Goal: Task Accomplishment & Management: Complete application form

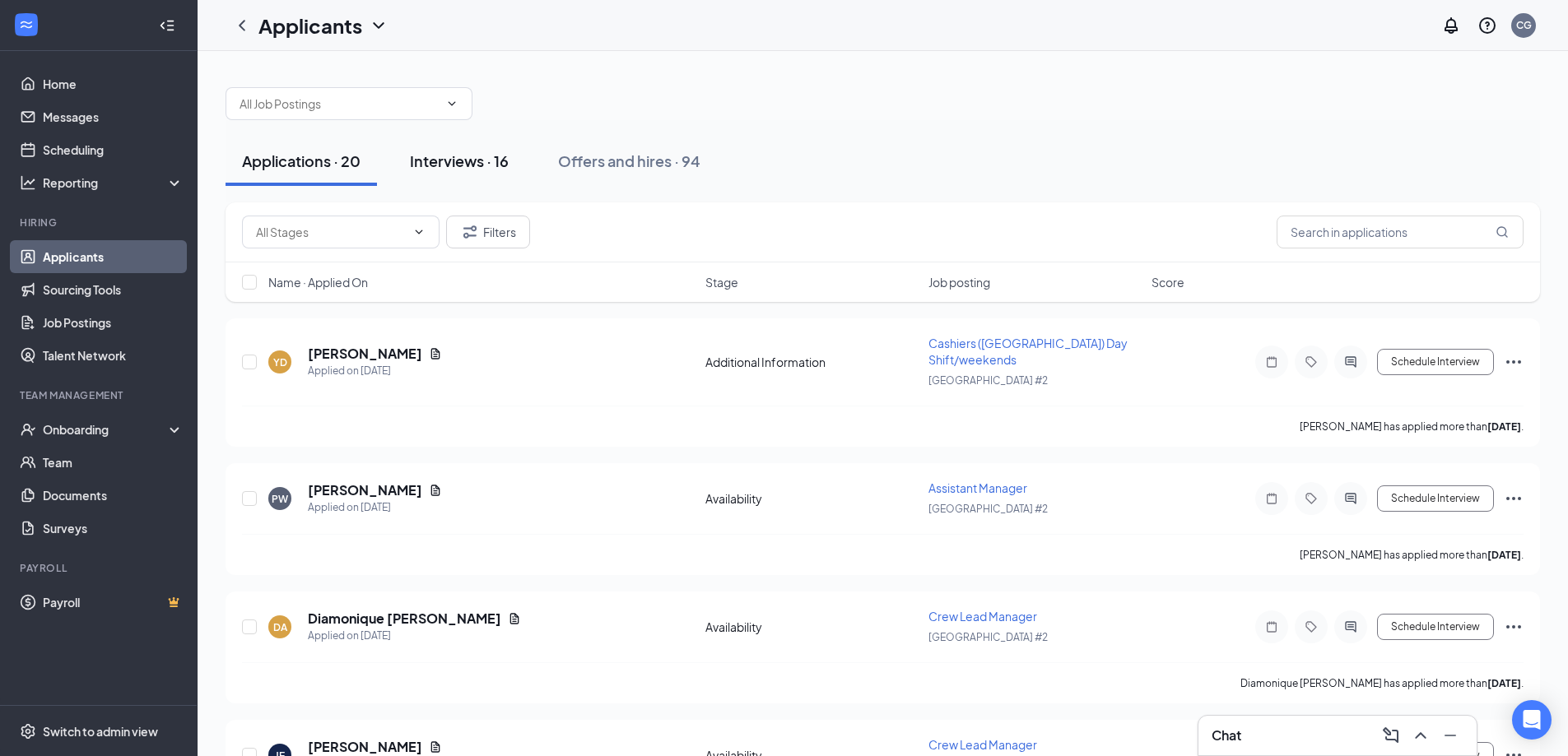
click at [455, 158] on div "Interviews · 16" at bounding box center [459, 161] width 99 height 20
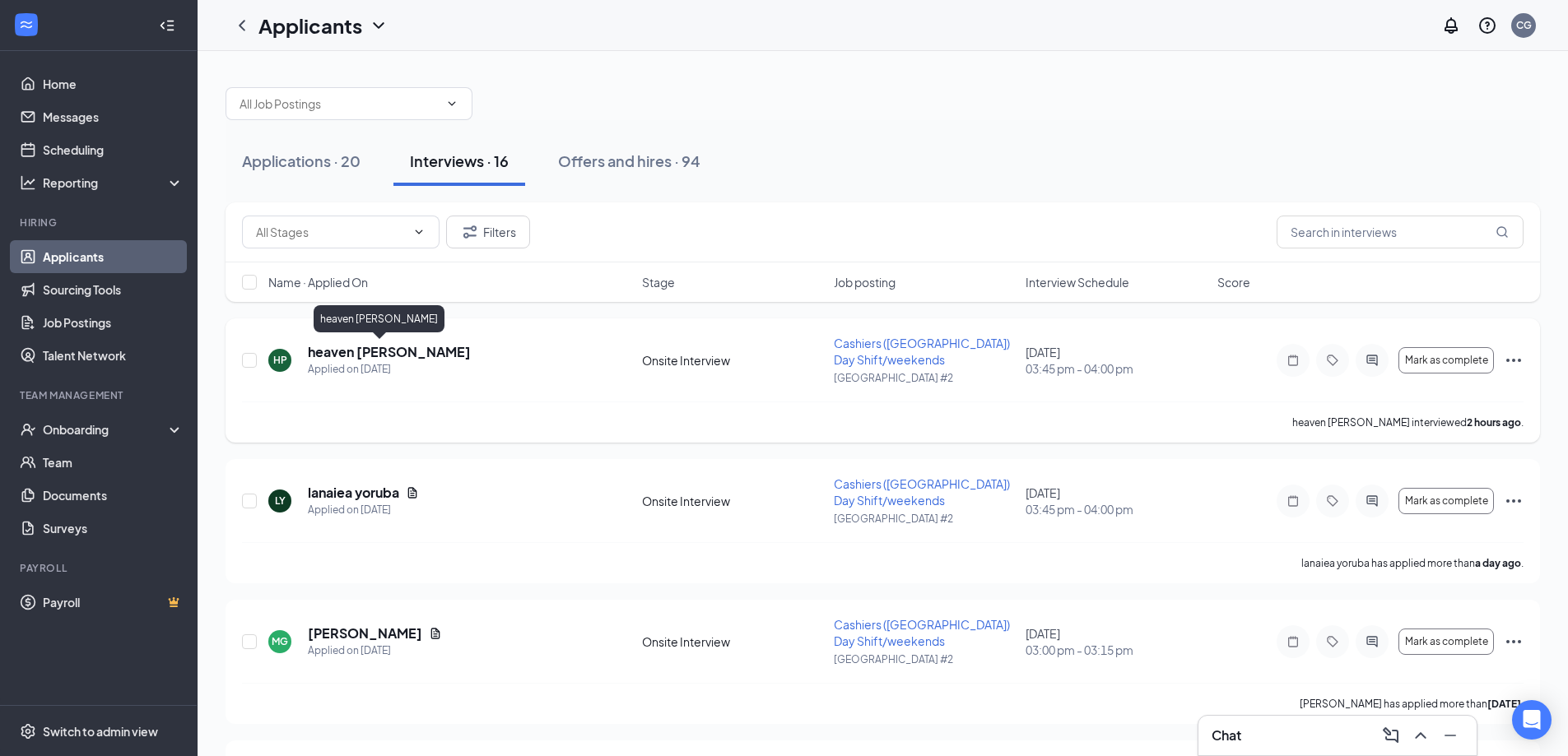
click at [375, 352] on h5 "heaven [PERSON_NAME]" at bounding box center [390, 353] width 163 height 19
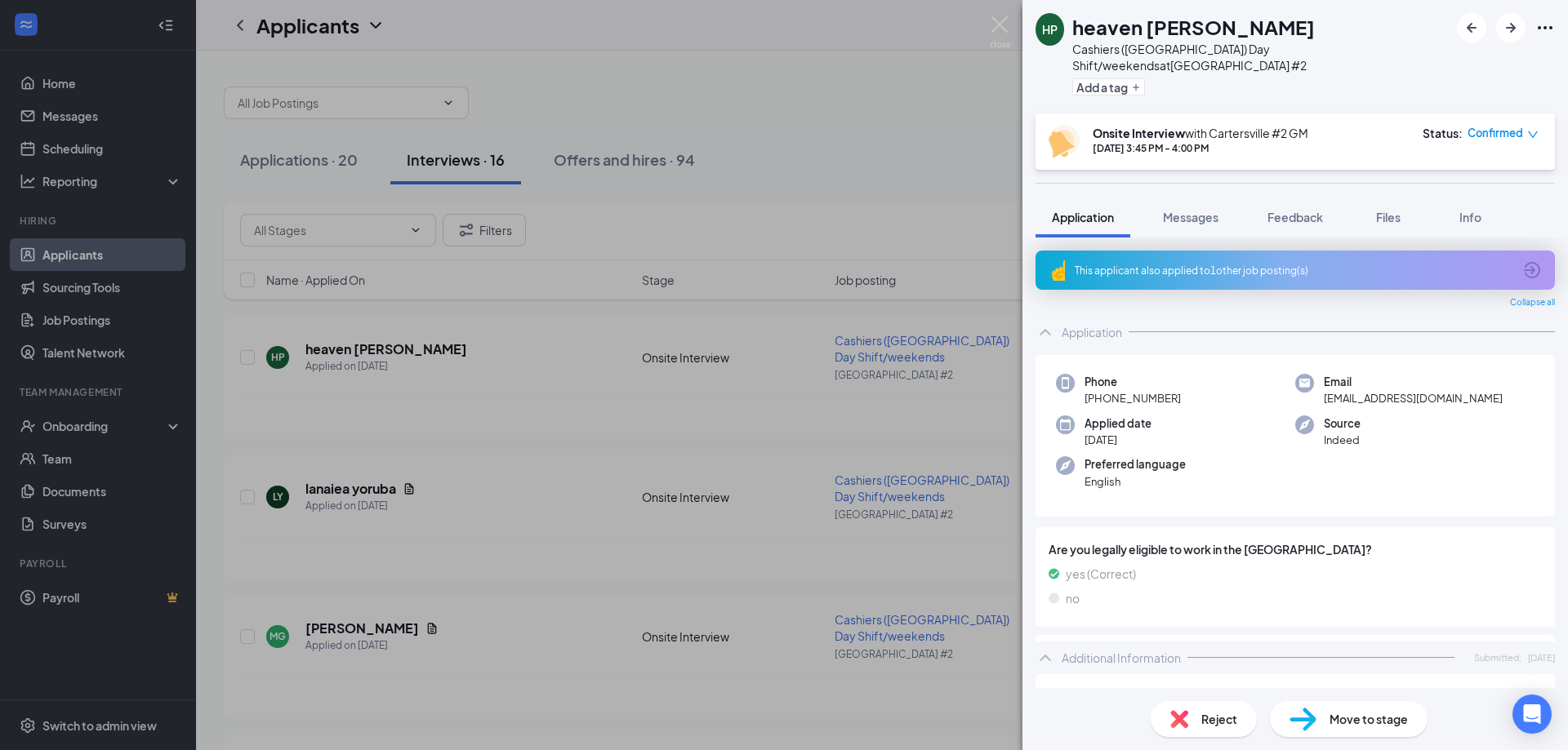
drag, startPoint x: 503, startPoint y: 384, endPoint x: 487, endPoint y: 375, distance: 18.4
click at [503, 383] on div "HP heaven [PERSON_NAME] Cashiers ([GEOGRAPHIC_DATA]) Day Shift/weekends at [GEO…" at bounding box center [784, 375] width 1568 height 750
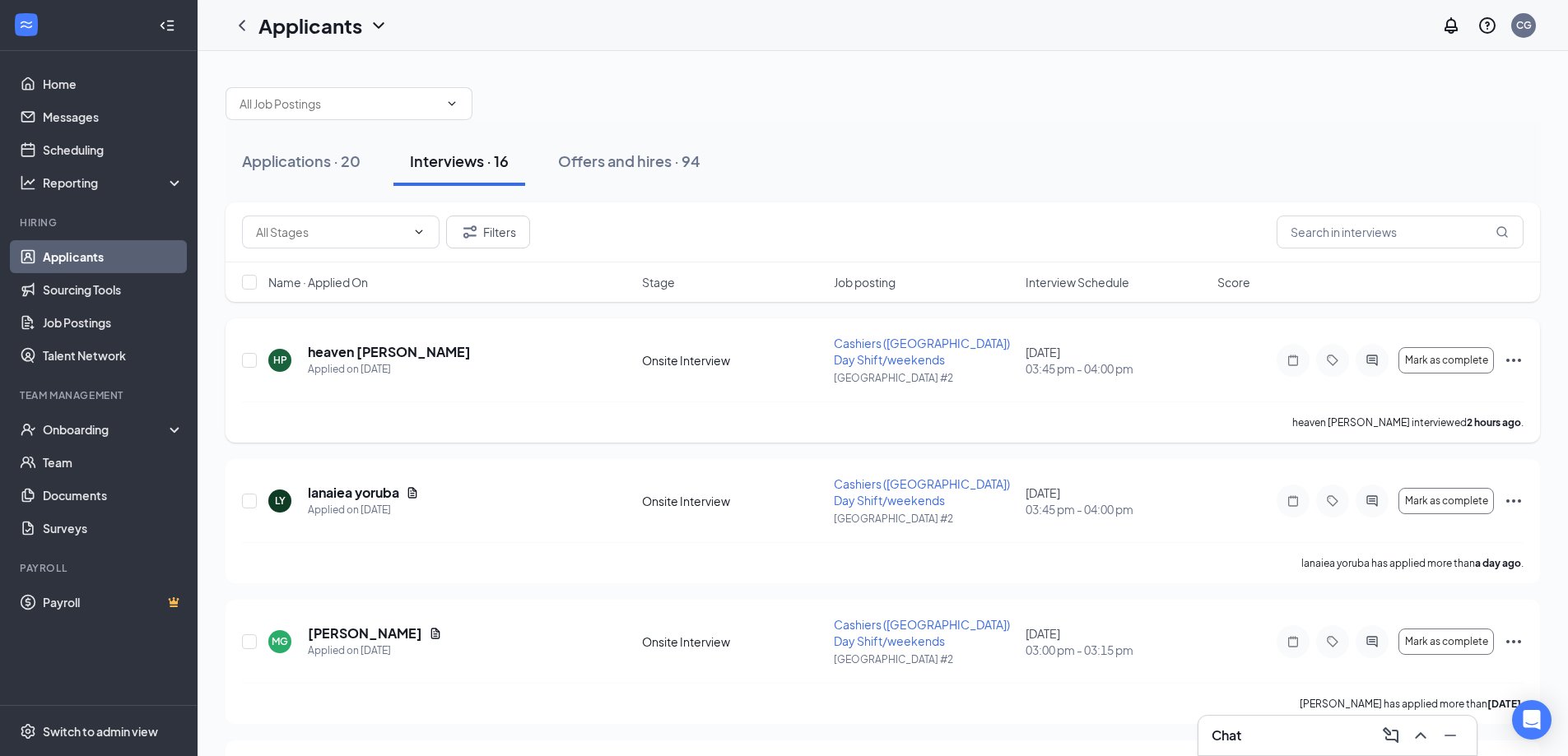
click at [1505, 360] on icon "Ellipses" at bounding box center [1513, 360] width 19 height 19
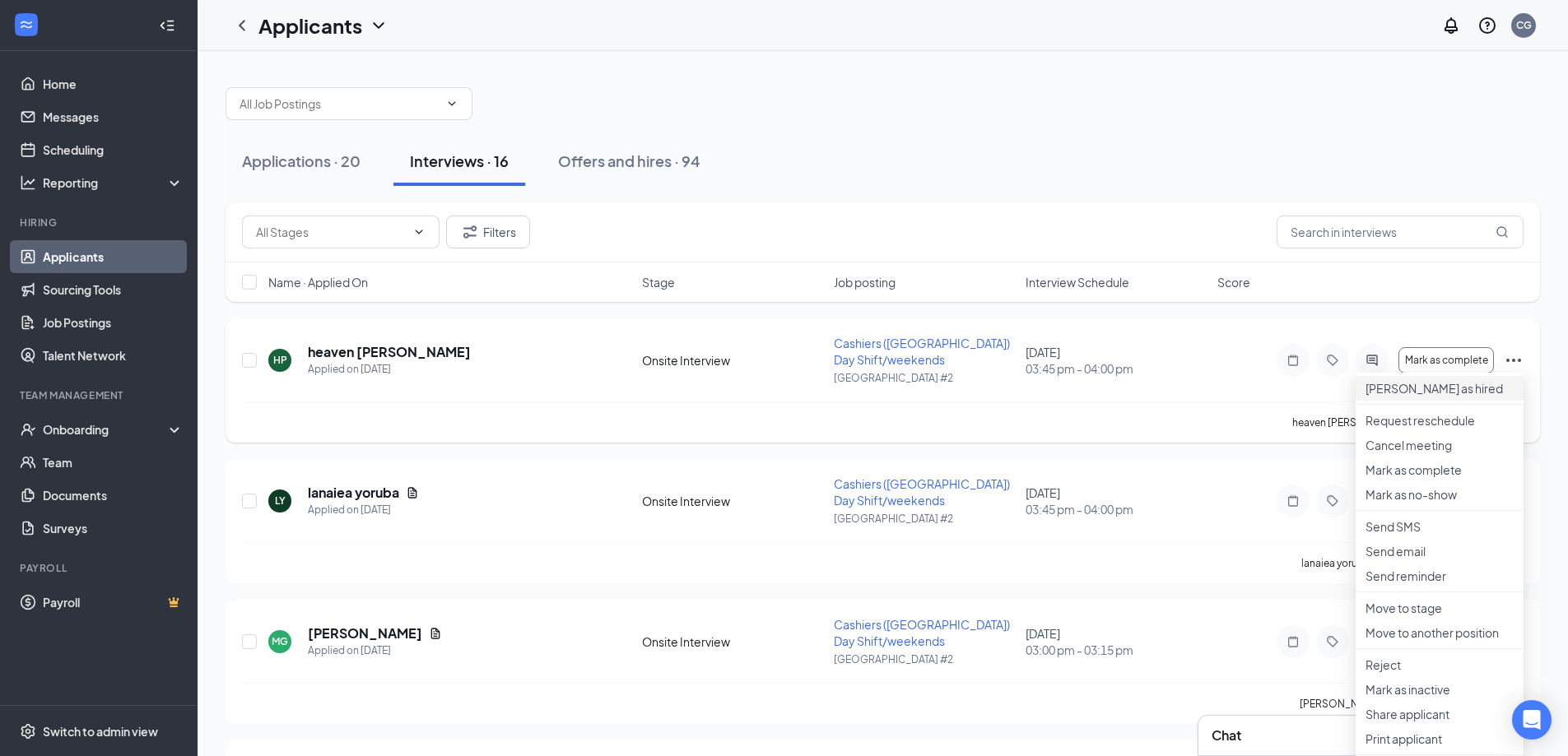
click at [1431, 397] on p "[PERSON_NAME] as hired" at bounding box center [1439, 389] width 148 height 17
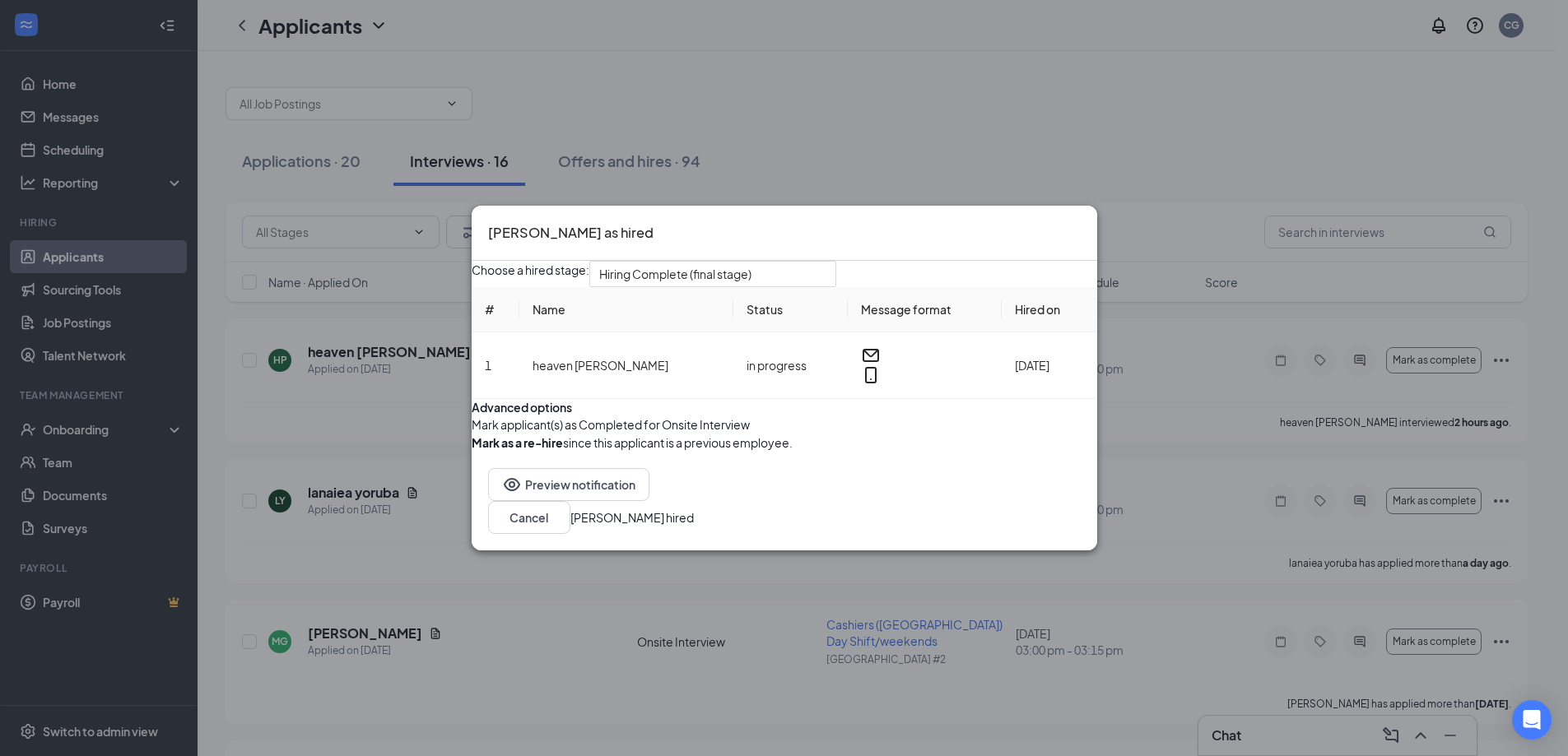
click at [694, 527] on button "[PERSON_NAME] hired" at bounding box center [631, 518] width 123 height 19
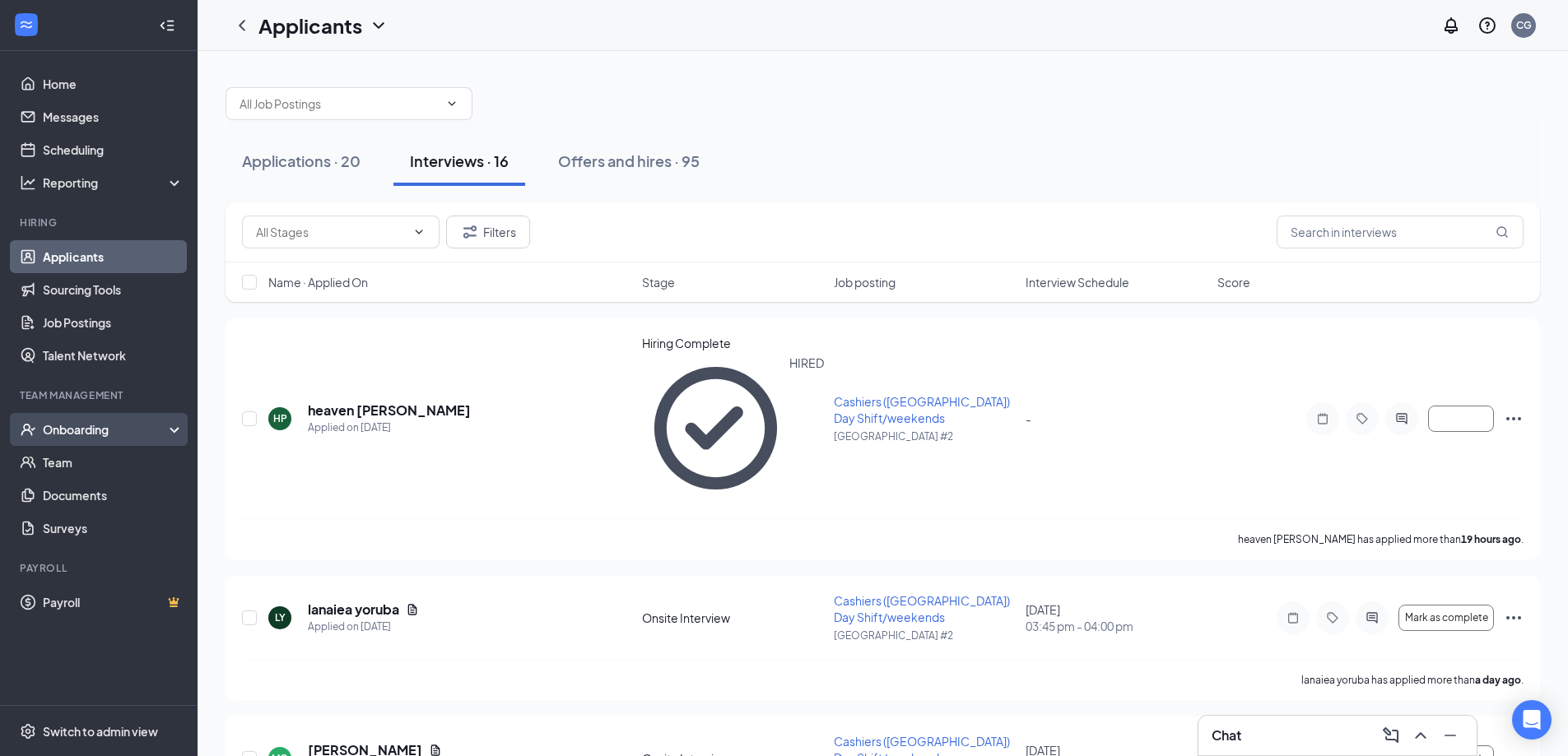
click at [68, 431] on div "Onboarding" at bounding box center [106, 429] width 127 height 17
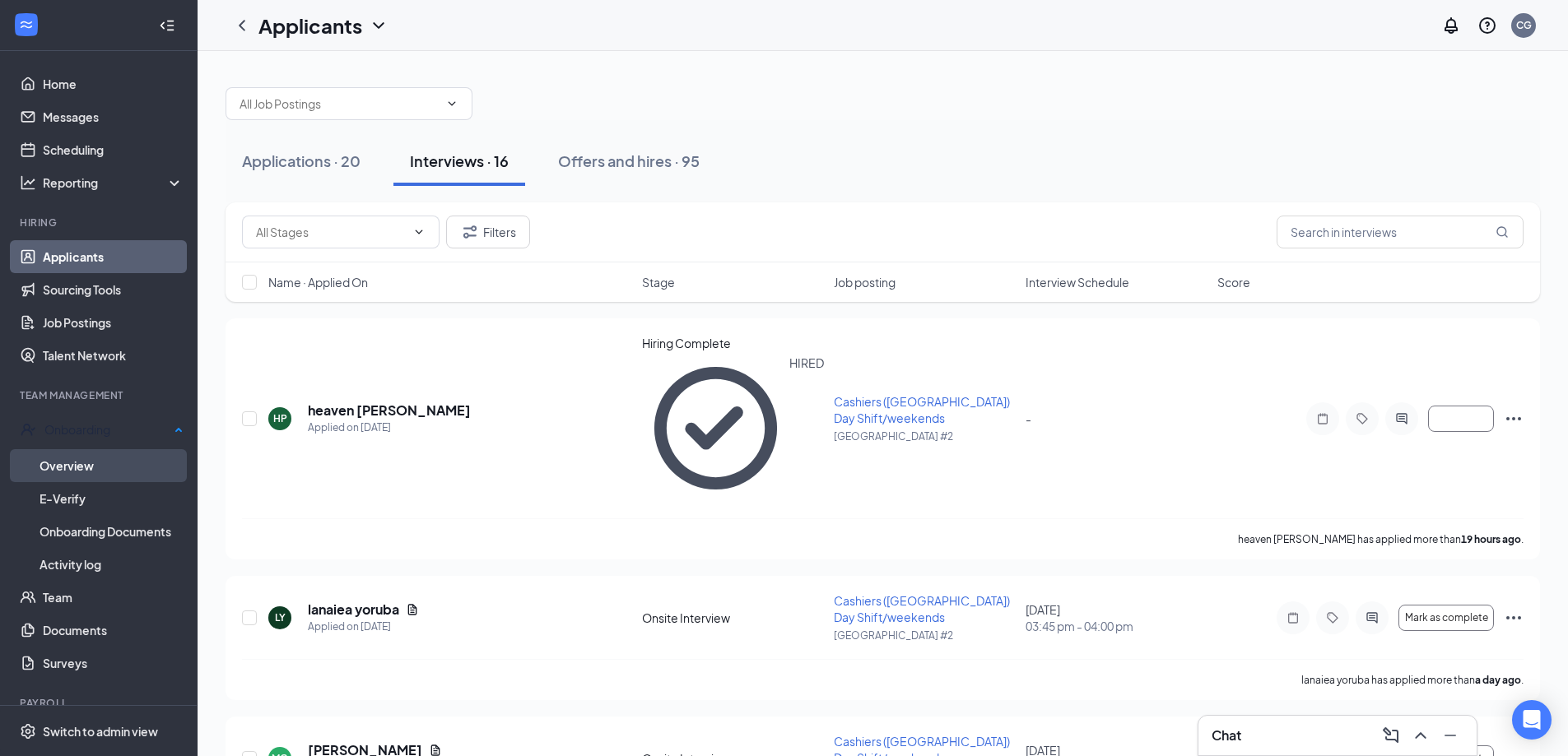
click at [67, 457] on link "Overview" at bounding box center [112, 466] width 144 height 33
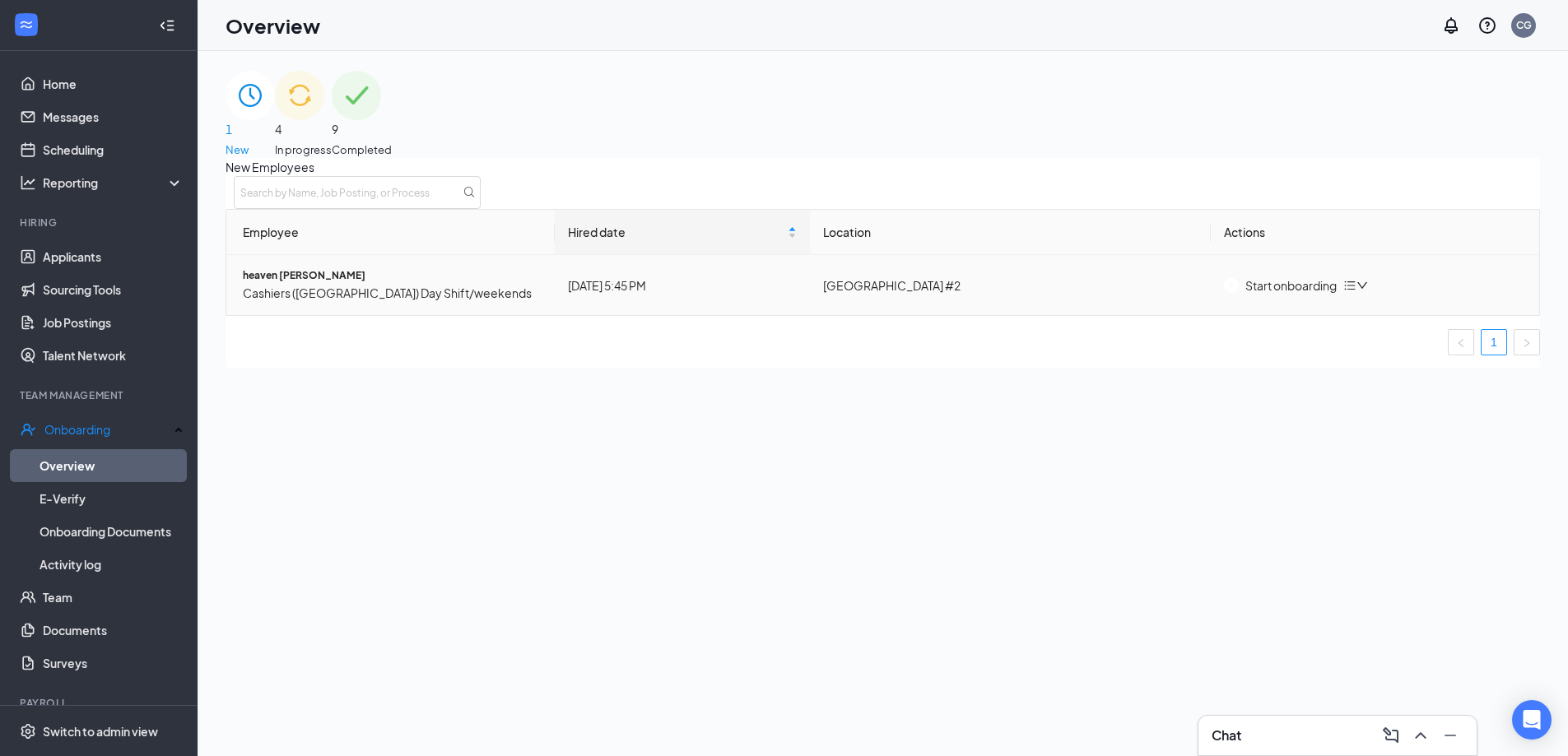
click at [1304, 294] on div "Start onboarding" at bounding box center [1280, 286] width 113 height 19
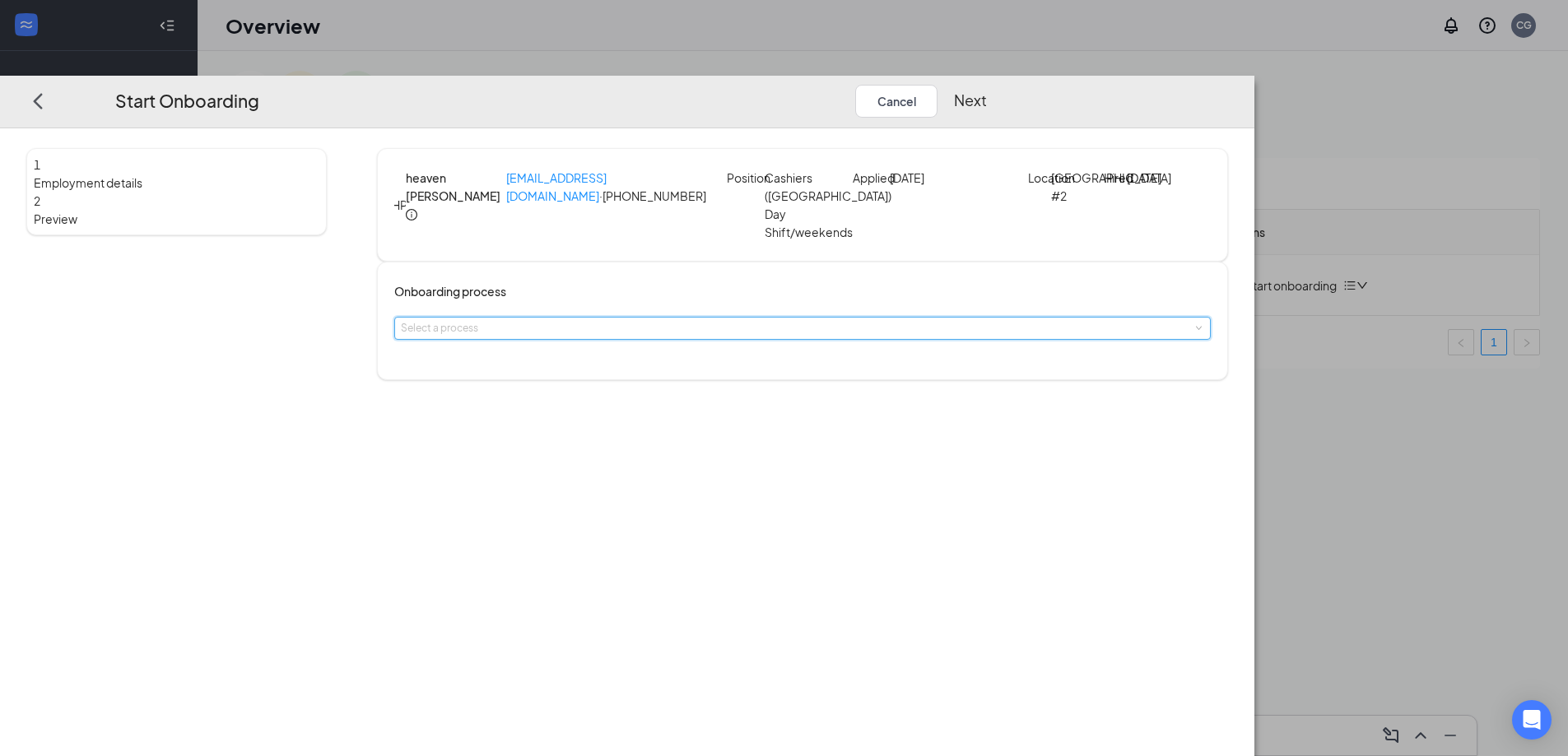
click at [1194, 331] on span at bounding box center [1198, 328] width 7 height 7
click at [666, 416] on span "[PERSON_NAME]'s Onboarding Module" at bounding box center [652, 410] width 187 height 12
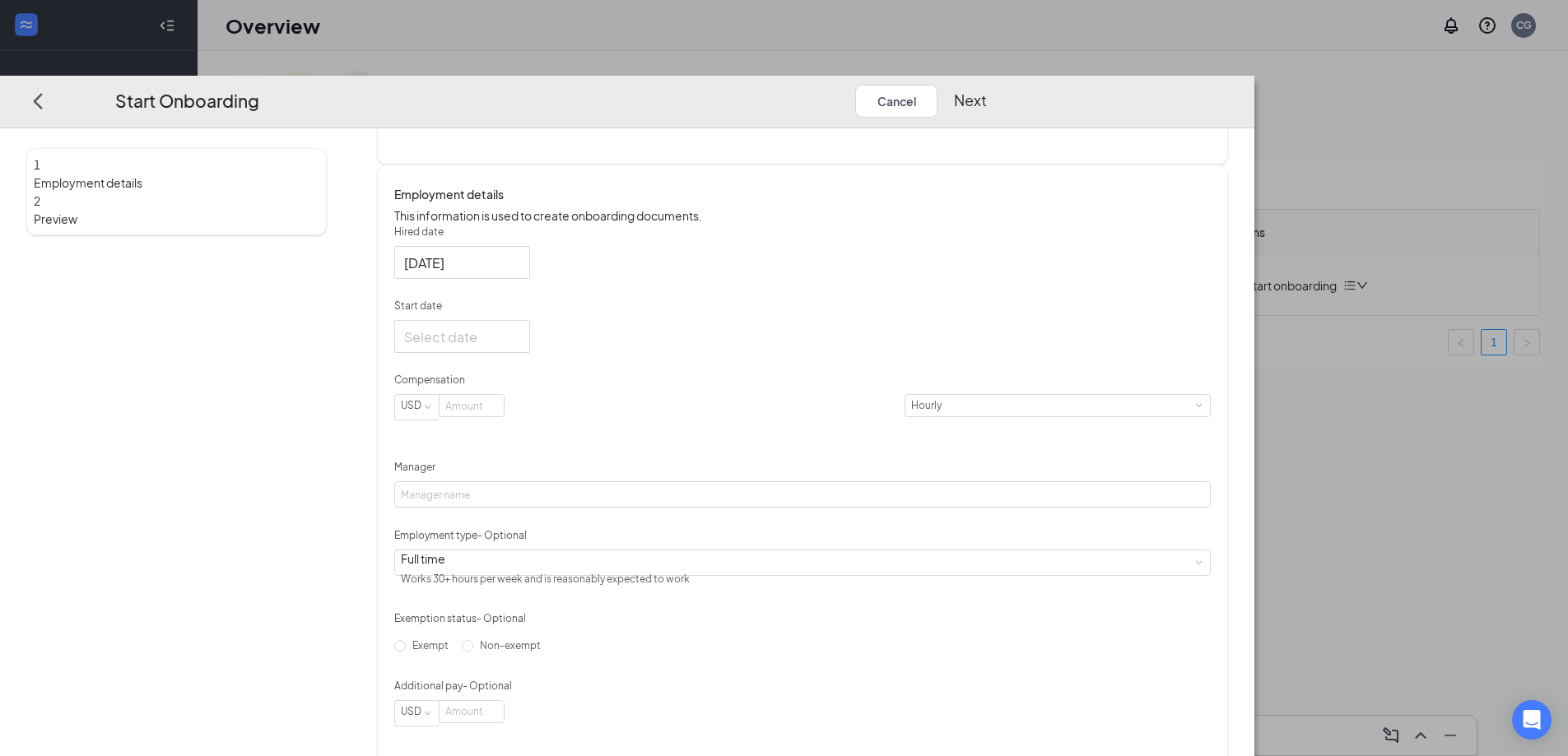
scroll to position [247, 0]
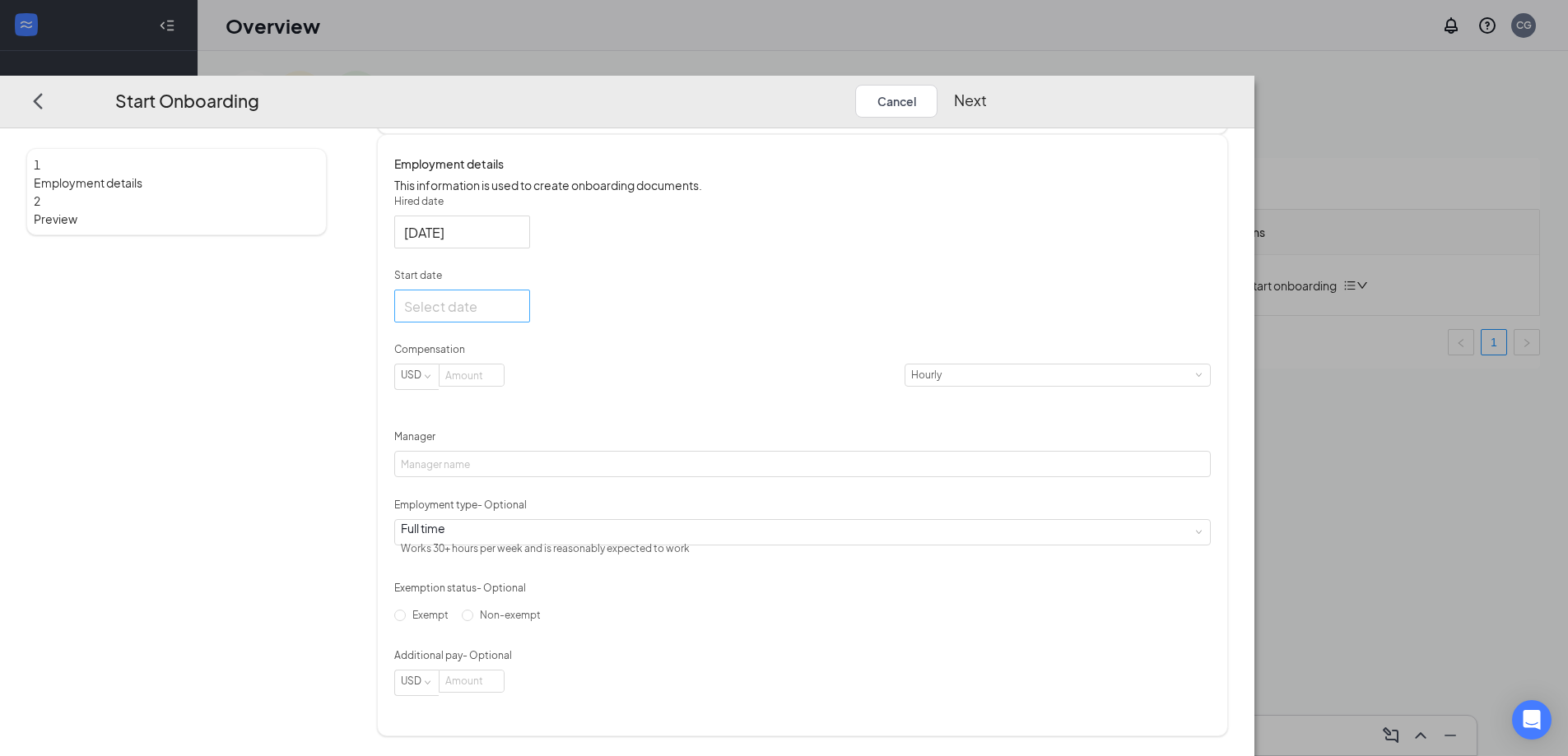
click at [520, 316] on div at bounding box center [462, 306] width 116 height 20
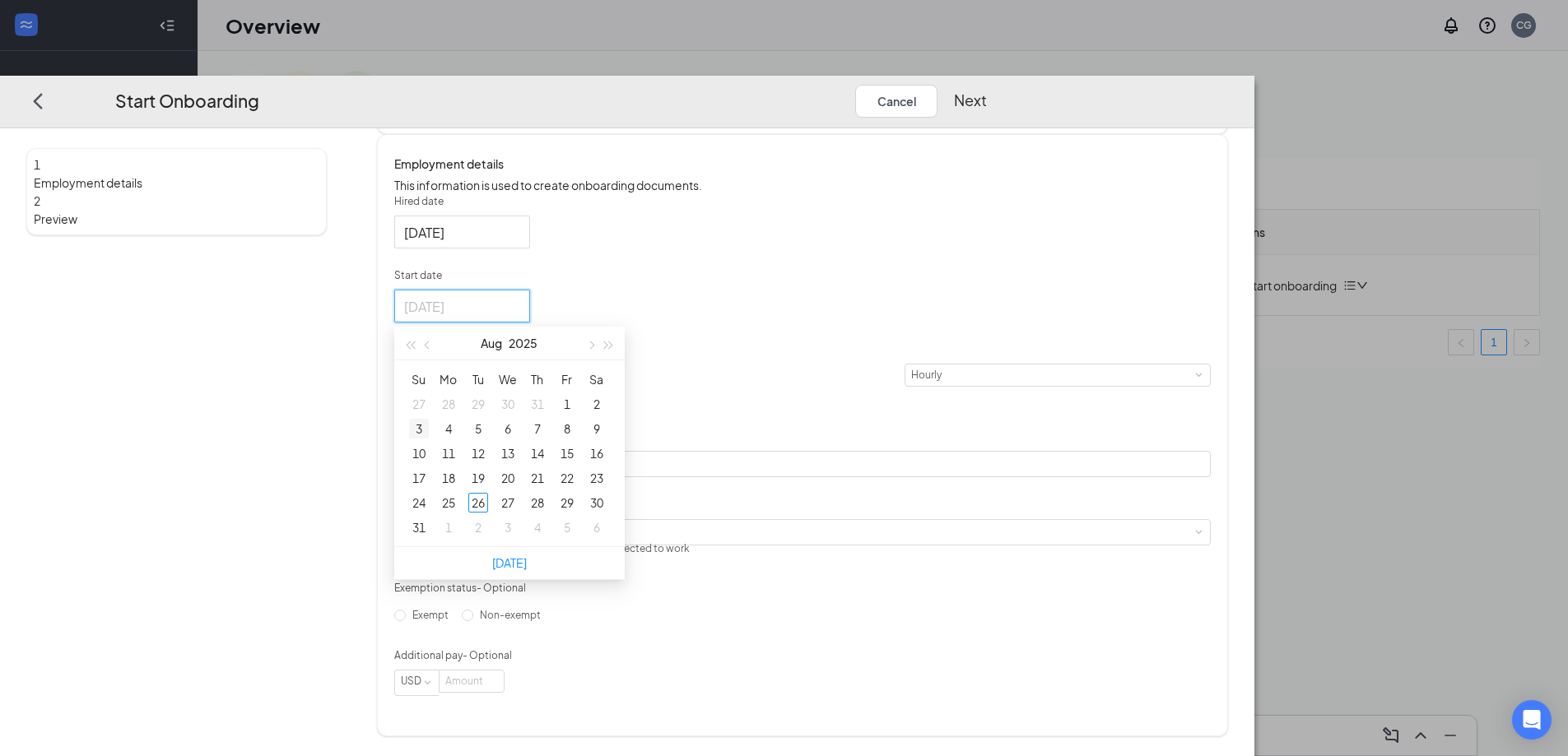
type input "[DATE]"
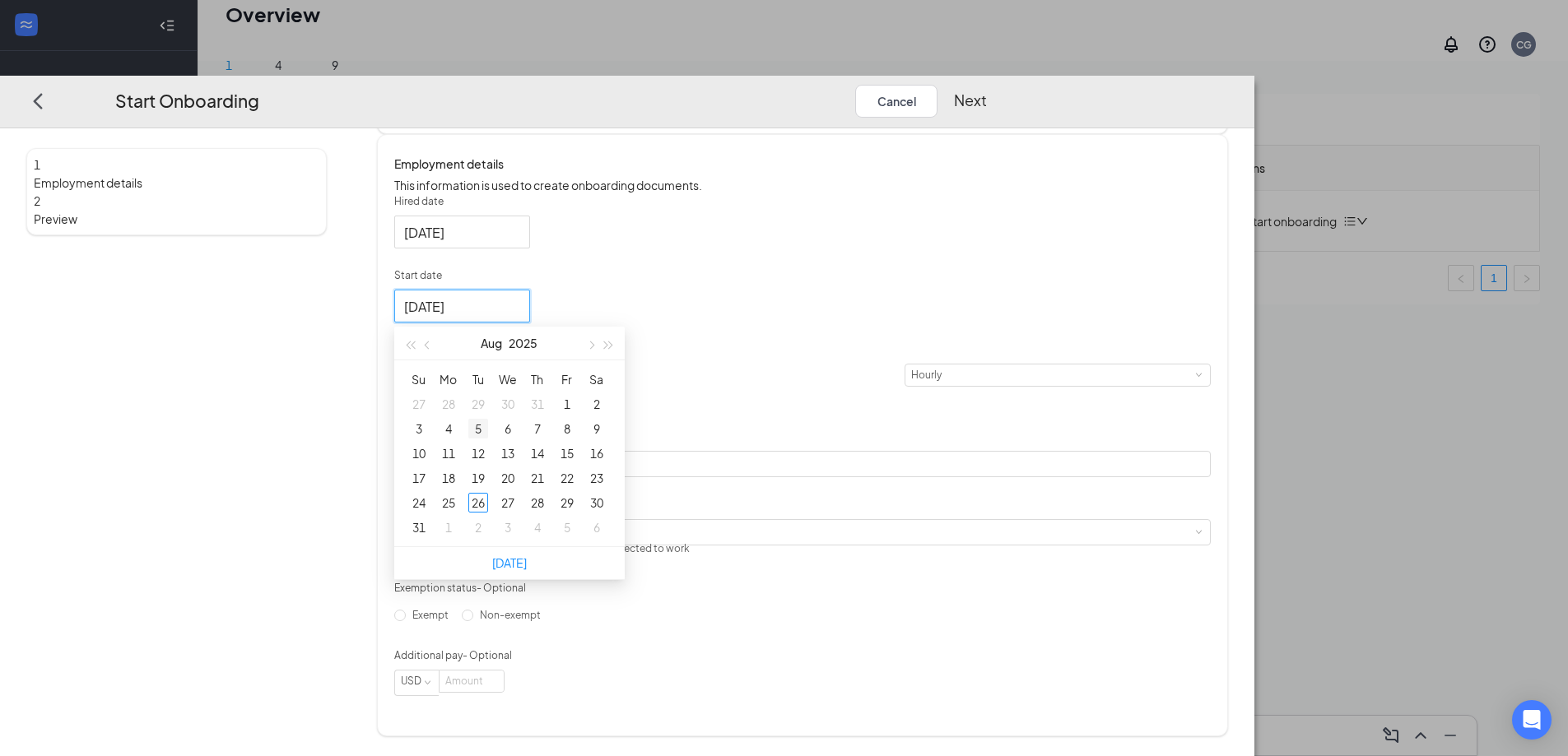
type input "[DATE]"
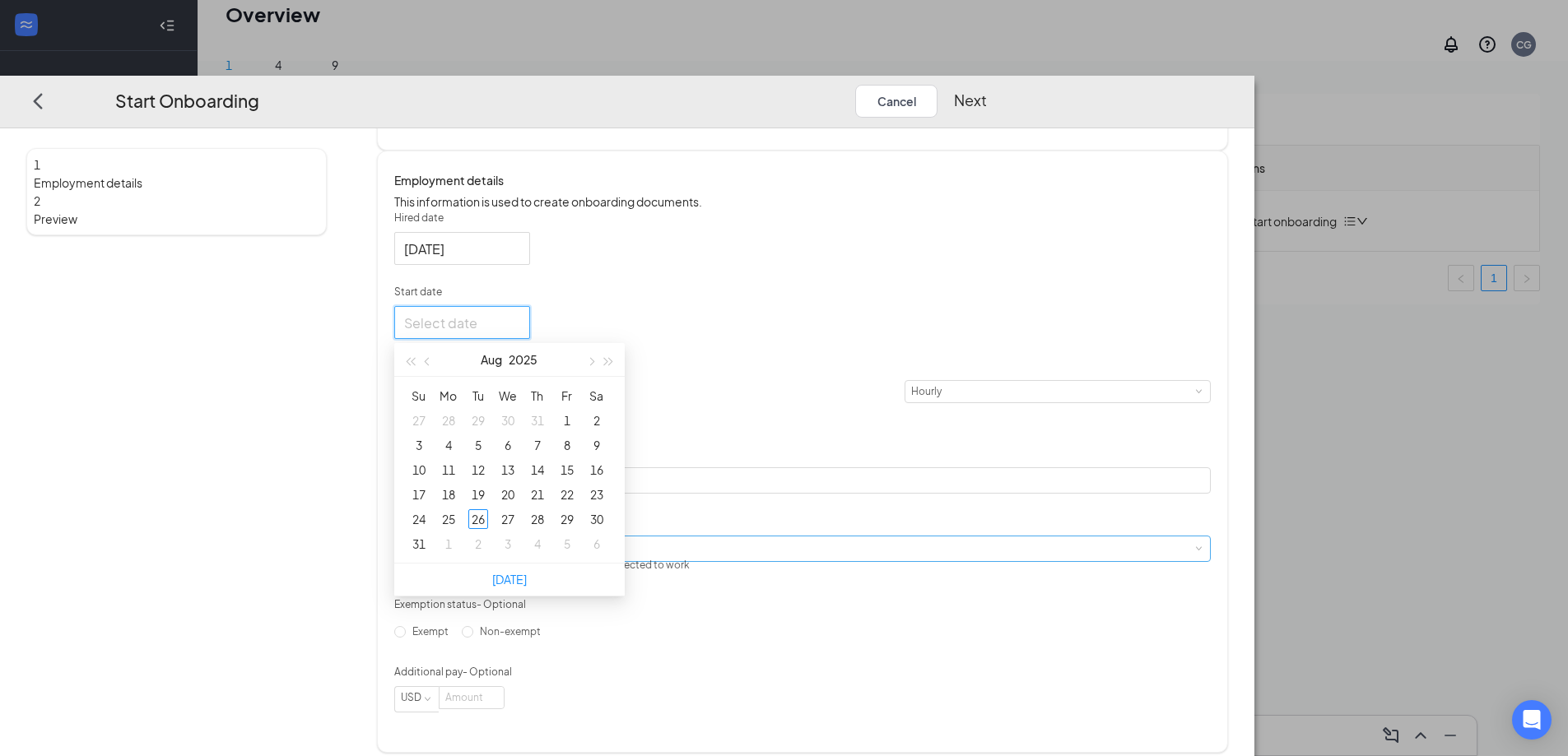
scroll to position [247, 0]
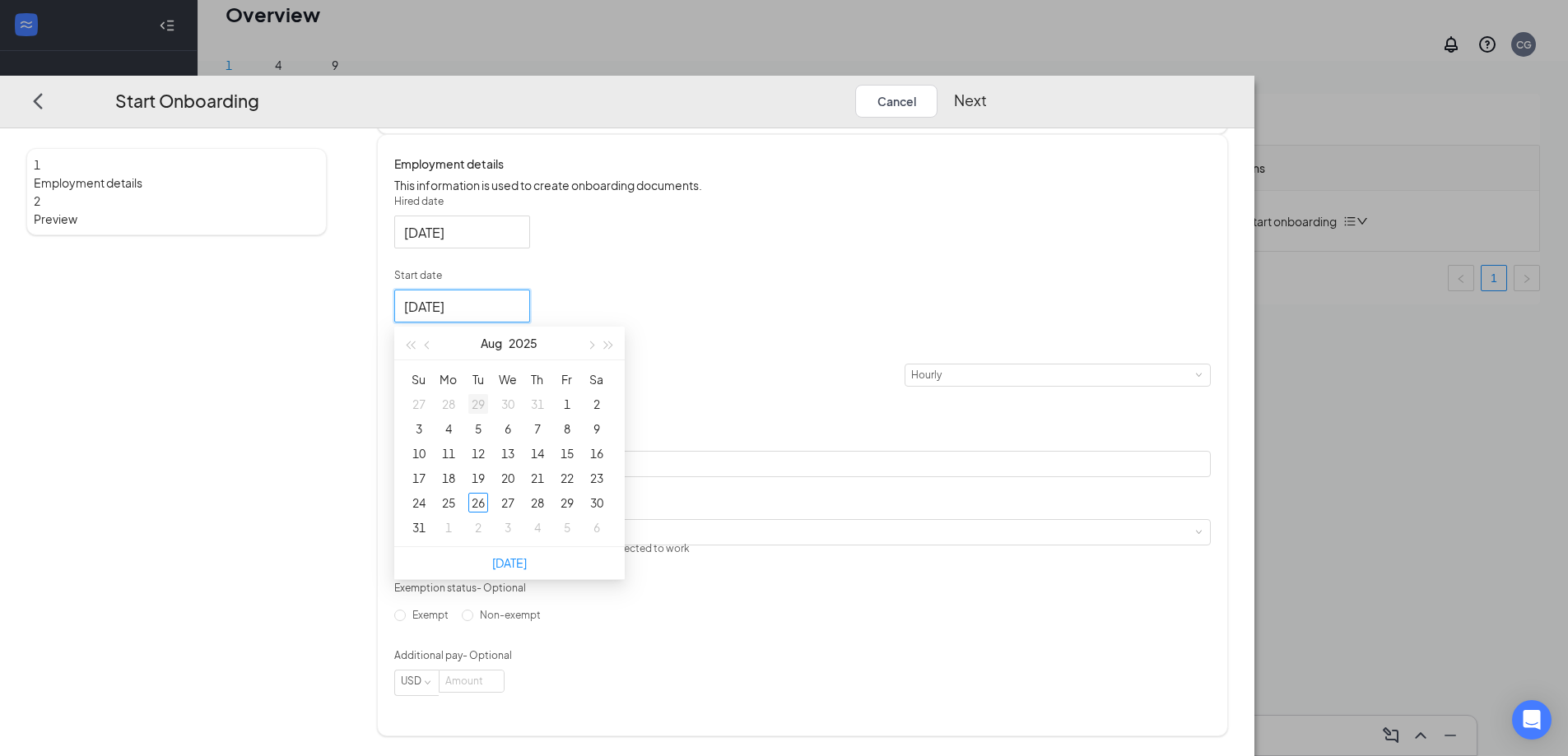
type input "[DATE]"
click at [926, 425] on div "Hired date [DATE] Start date [DATE] Su Mo Tu We Th Fr Sa 27 28 29 30 31 1 2 3 4…" at bounding box center [803, 445] width 816 height 502
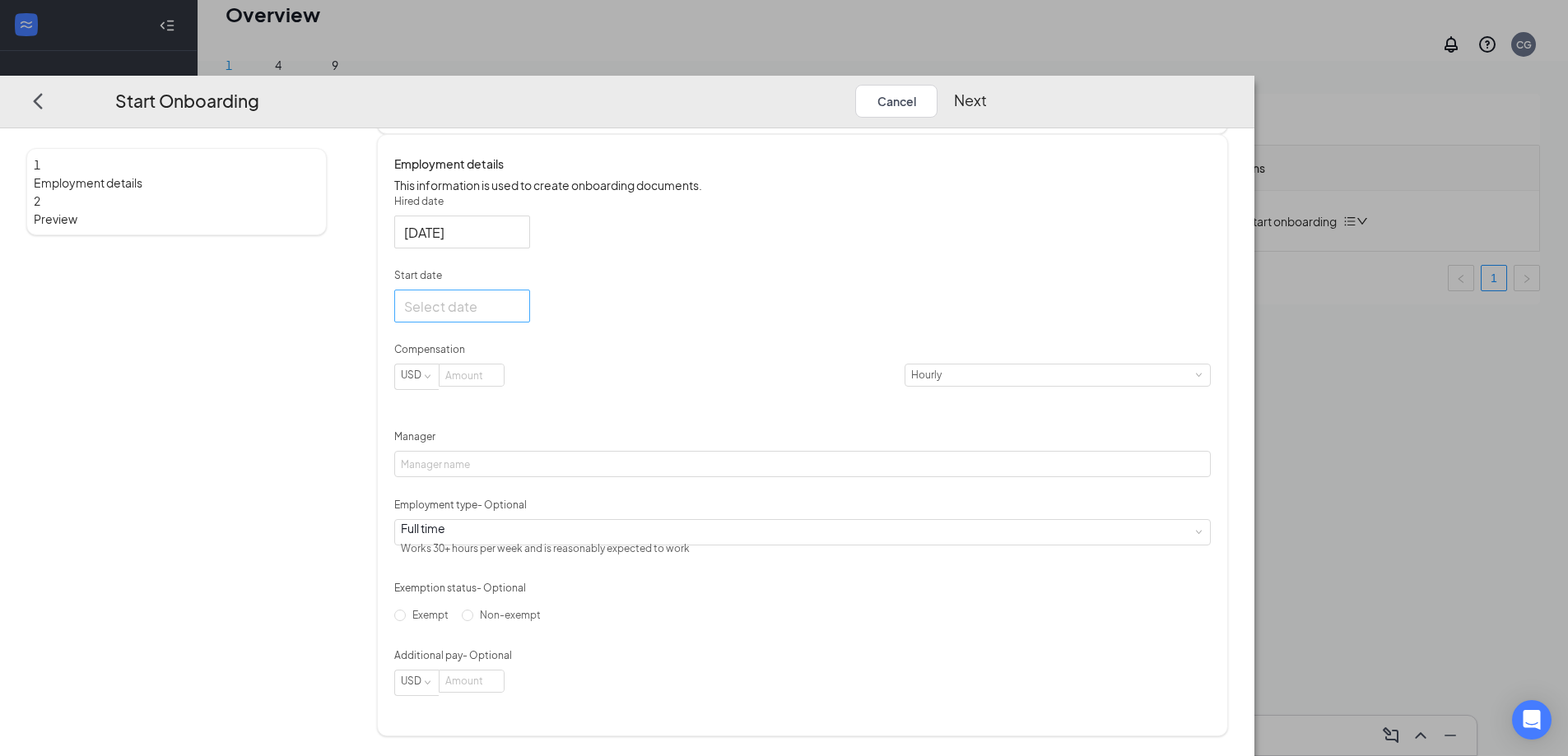
click at [520, 316] on div at bounding box center [462, 306] width 116 height 20
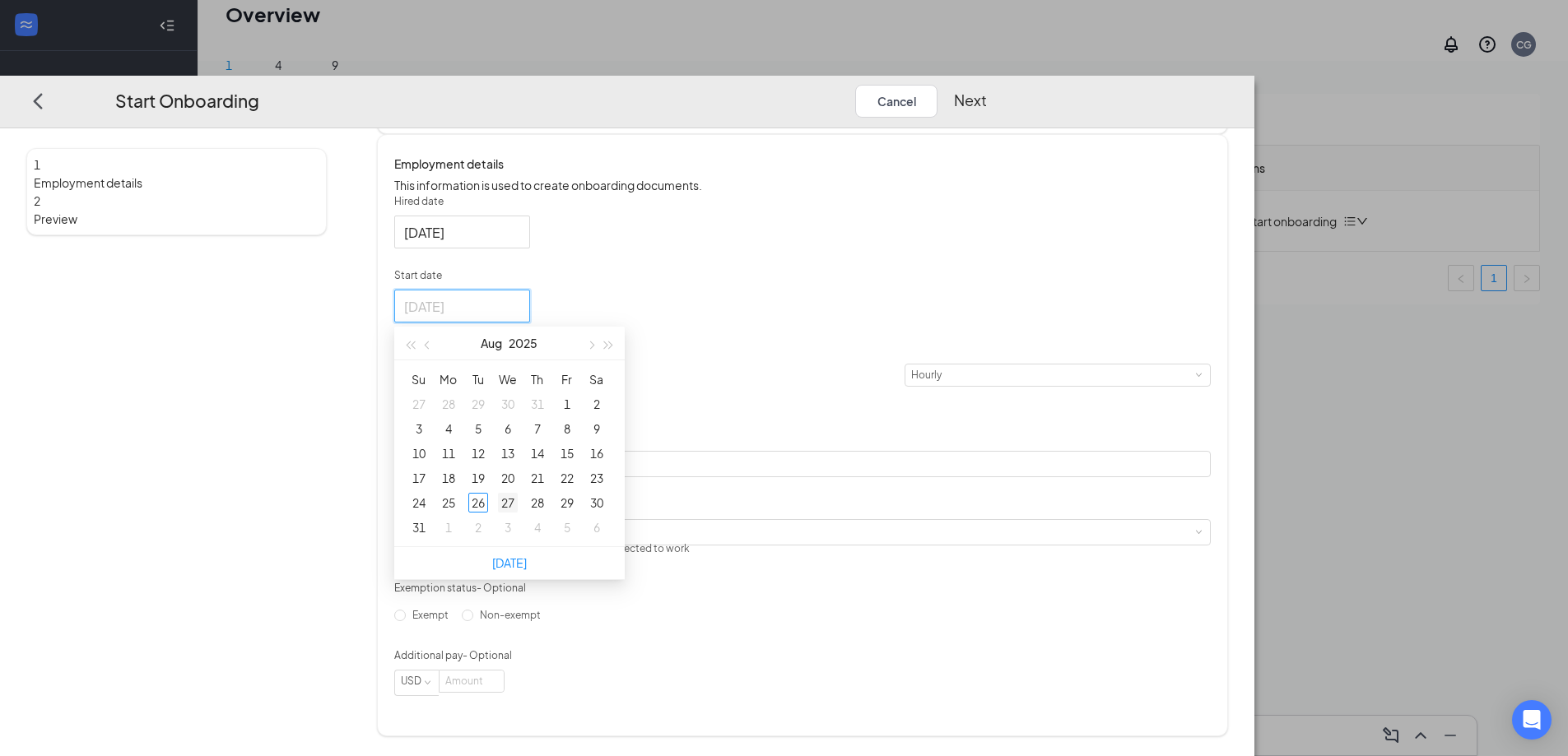
type input "[DATE]"
click at [517, 513] on div "27" at bounding box center [507, 502] width 19 height 19
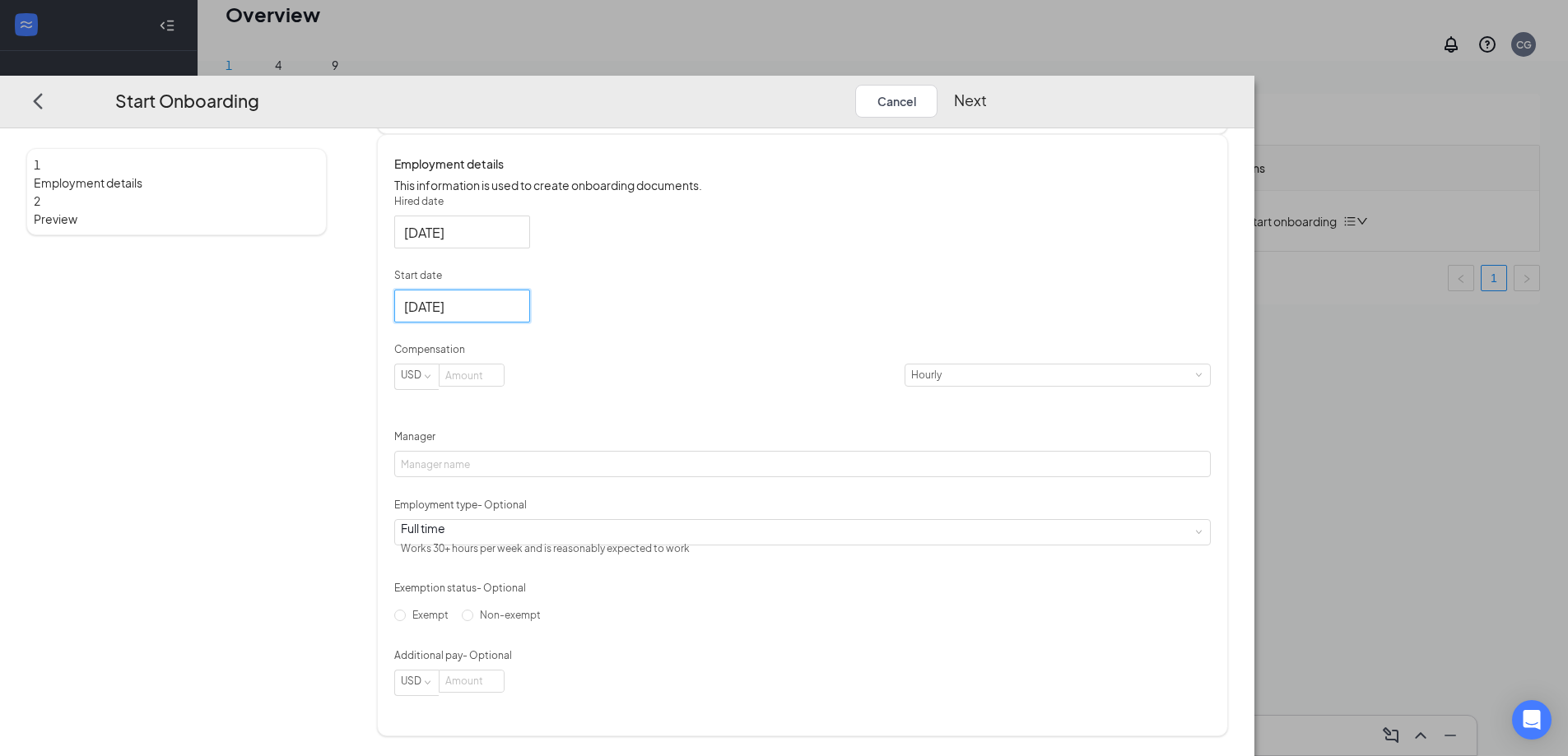
click at [857, 477] on div "Hired date [DATE] Start date [DATE] [DATE] Su Mo Tu We Th Fr Sa 27 28 29 30 31 …" at bounding box center [803, 445] width 816 height 502
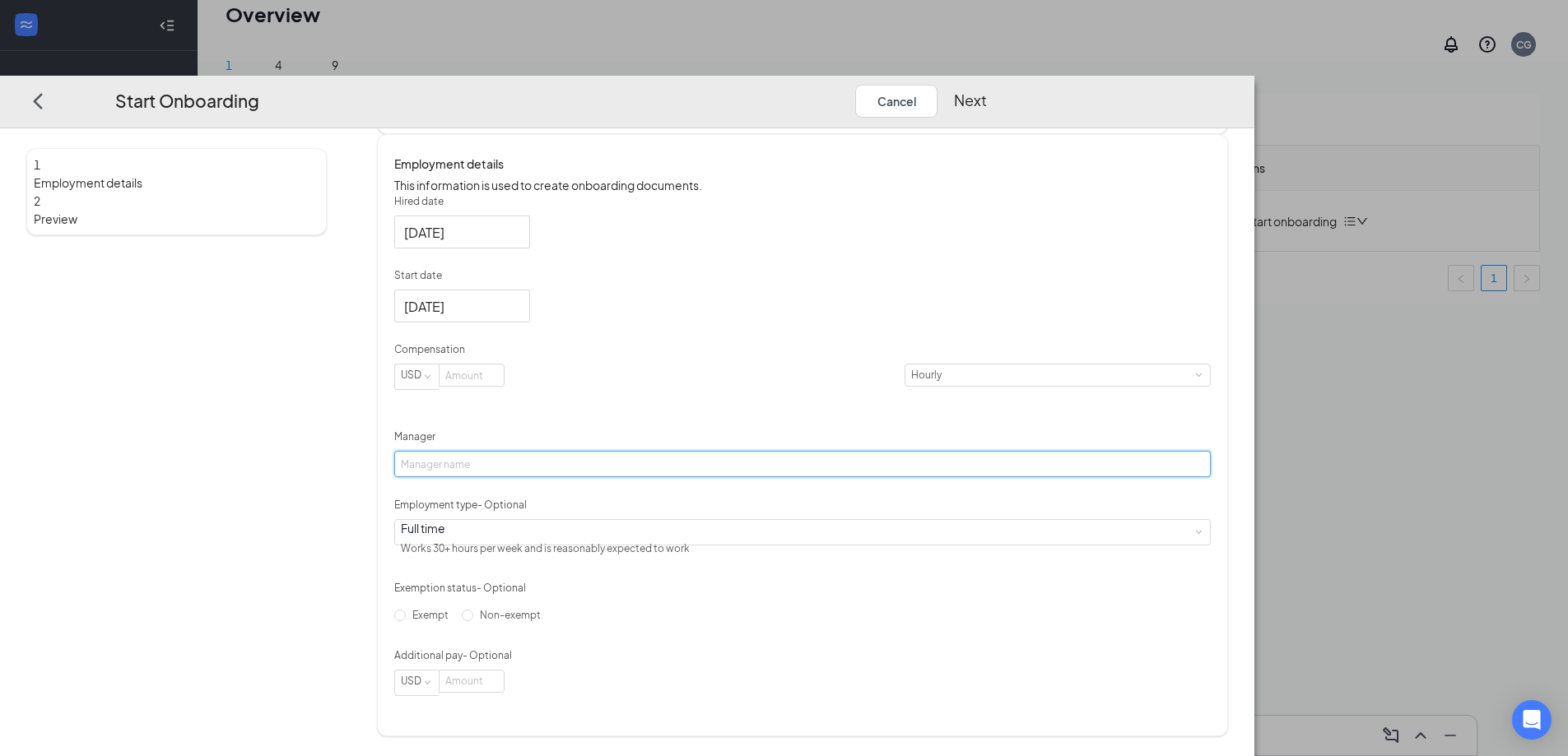
click at [572, 451] on input "Manager" at bounding box center [803, 464] width 816 height 26
type input "[PERSON_NAME]"
click at [504, 692] on input at bounding box center [471, 681] width 64 height 21
click at [735, 614] on div "Exempt Non-exempt" at bounding box center [803, 615] width 816 height 26
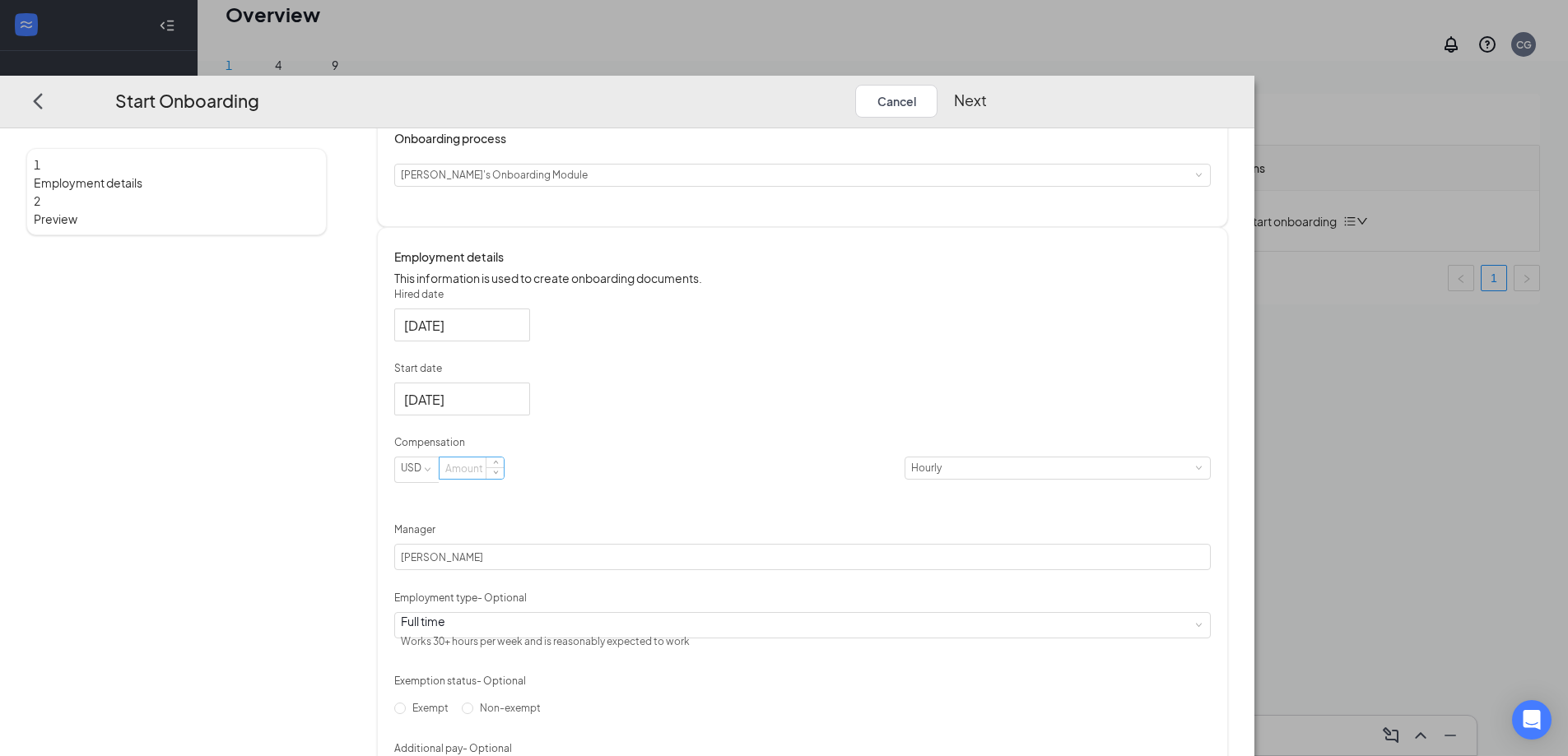
scroll to position [138, 0]
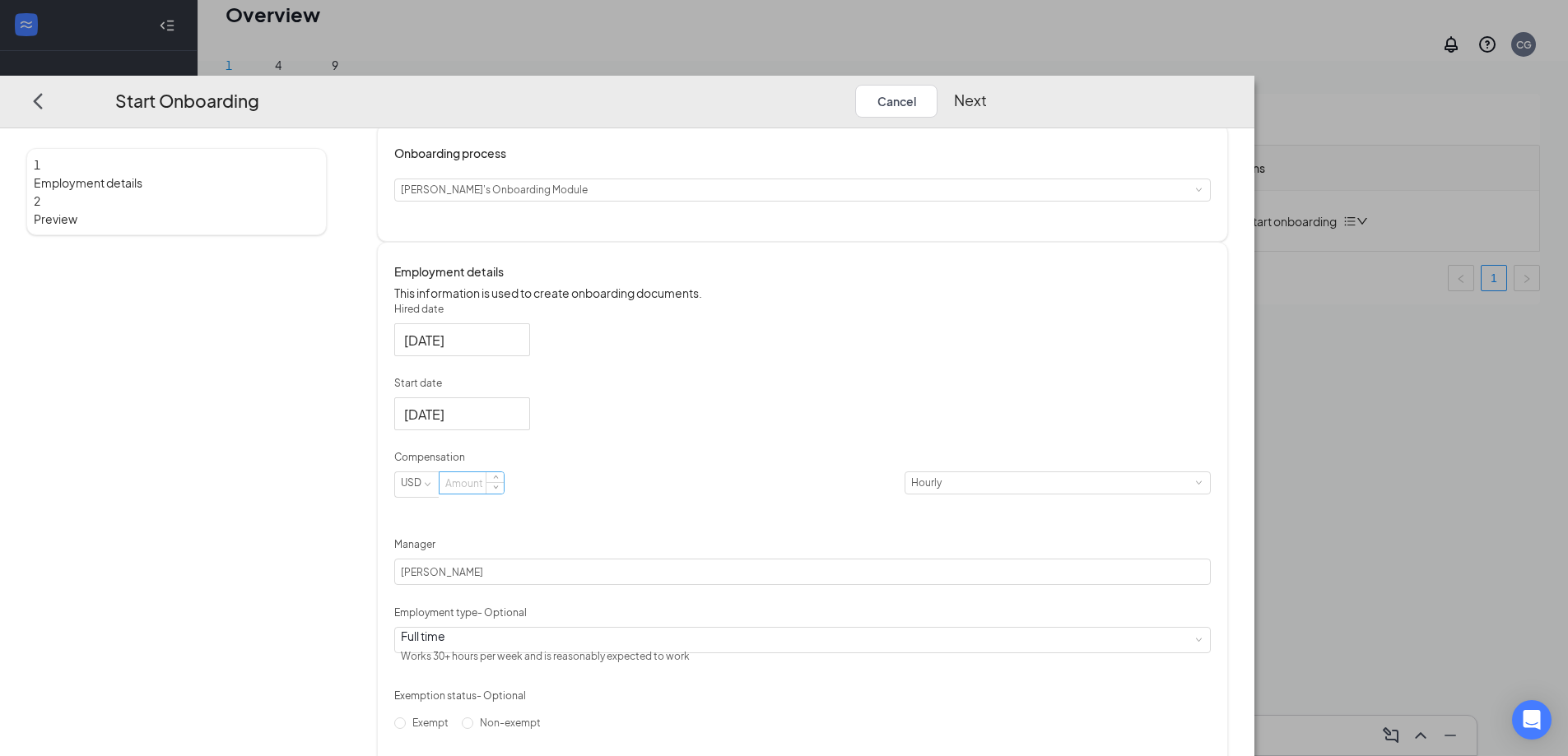
click at [504, 494] on input at bounding box center [471, 482] width 64 height 21
type input "11"
click at [957, 598] on div "Hired date [DATE] Start date [DATE] [DATE] Su Mo Tu We Th Fr Sa 27 28 29 30 31 …" at bounding box center [803, 552] width 816 height 502
click at [987, 84] on button "Next" at bounding box center [971, 101] width 33 height 33
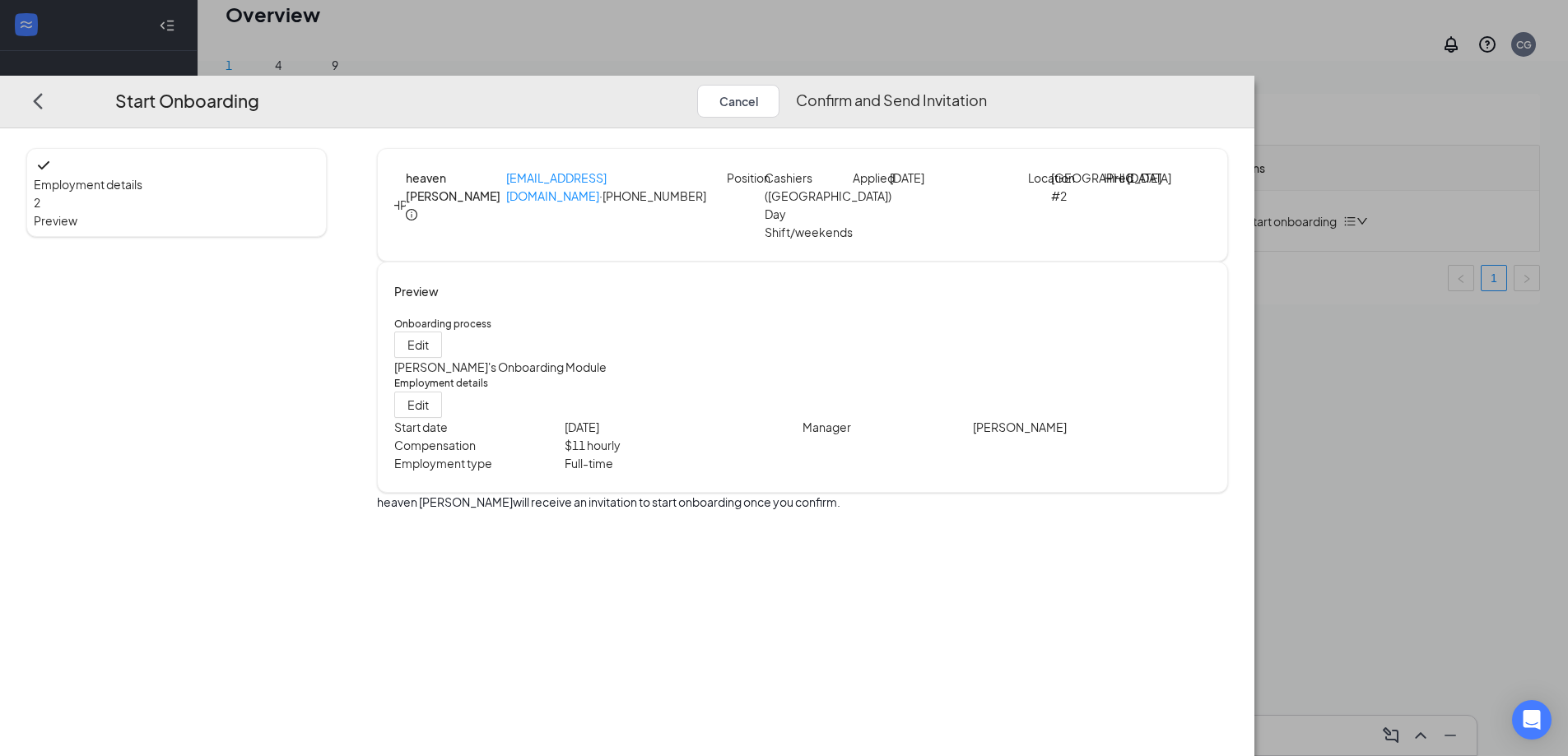
scroll to position [0, 0]
click at [987, 84] on button "Confirm and Send Invitation" at bounding box center [891, 101] width 191 height 33
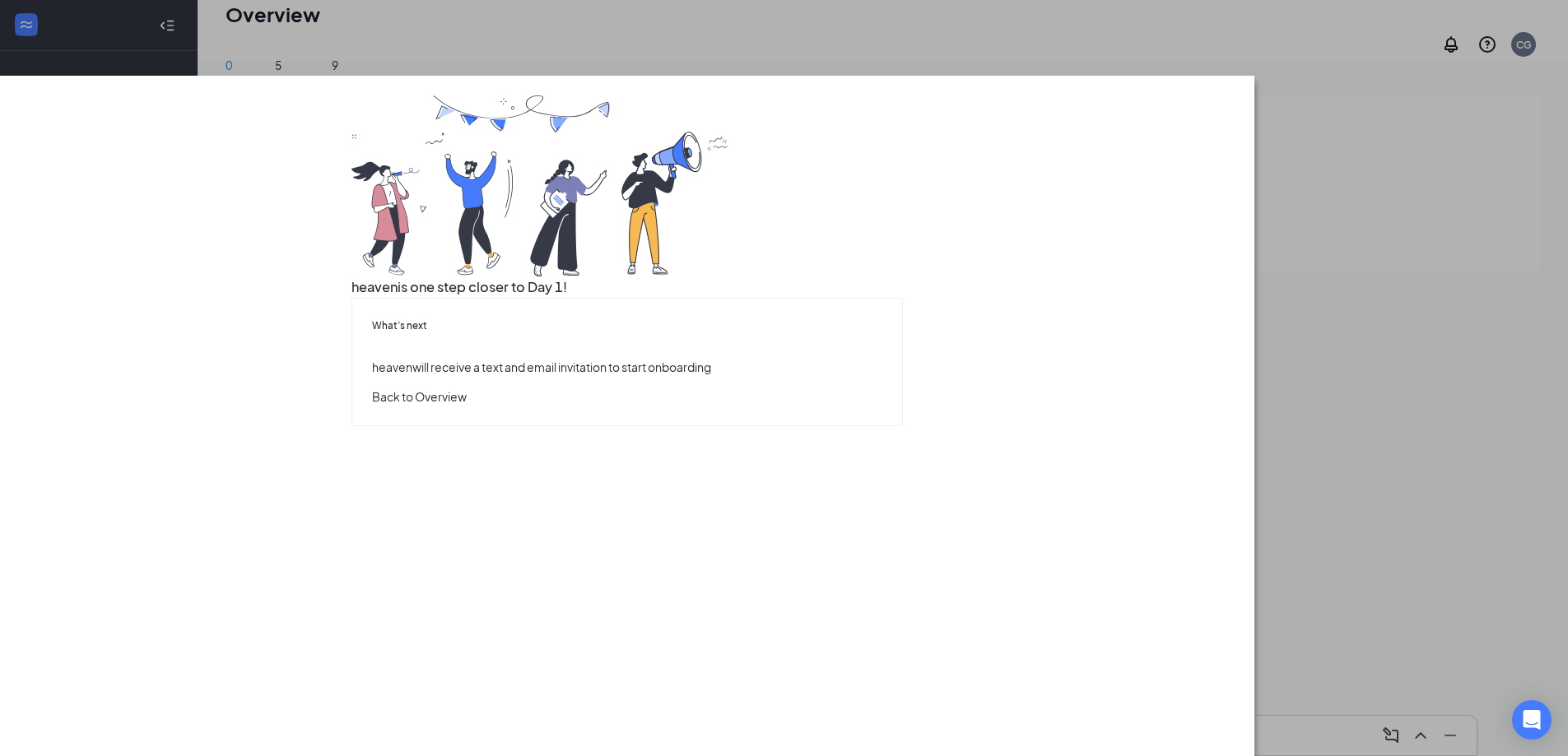
click at [467, 405] on button "Back to Overview" at bounding box center [419, 397] width 94 height 19
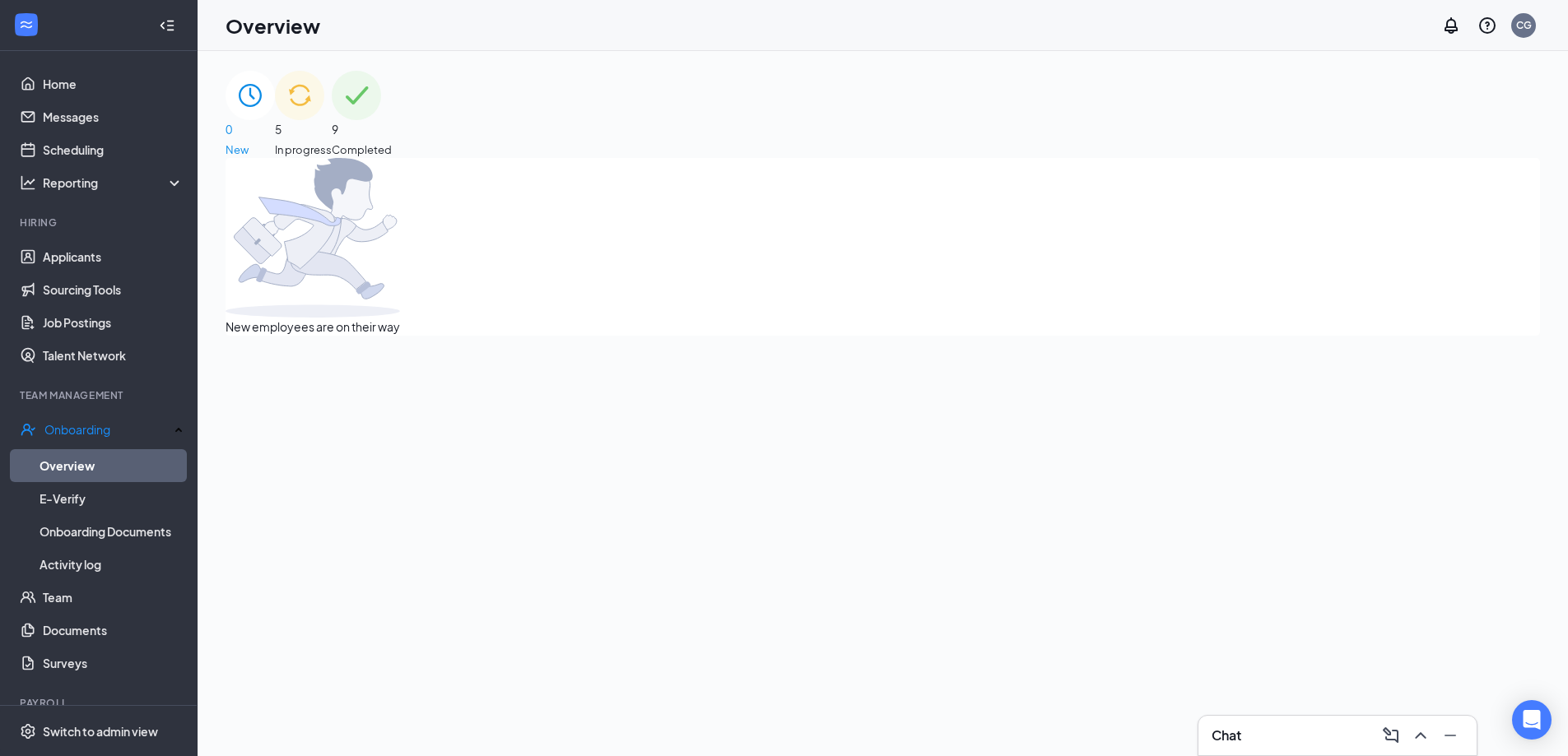
click at [392, 105] on div "9 Completed" at bounding box center [361, 114] width 60 height 87
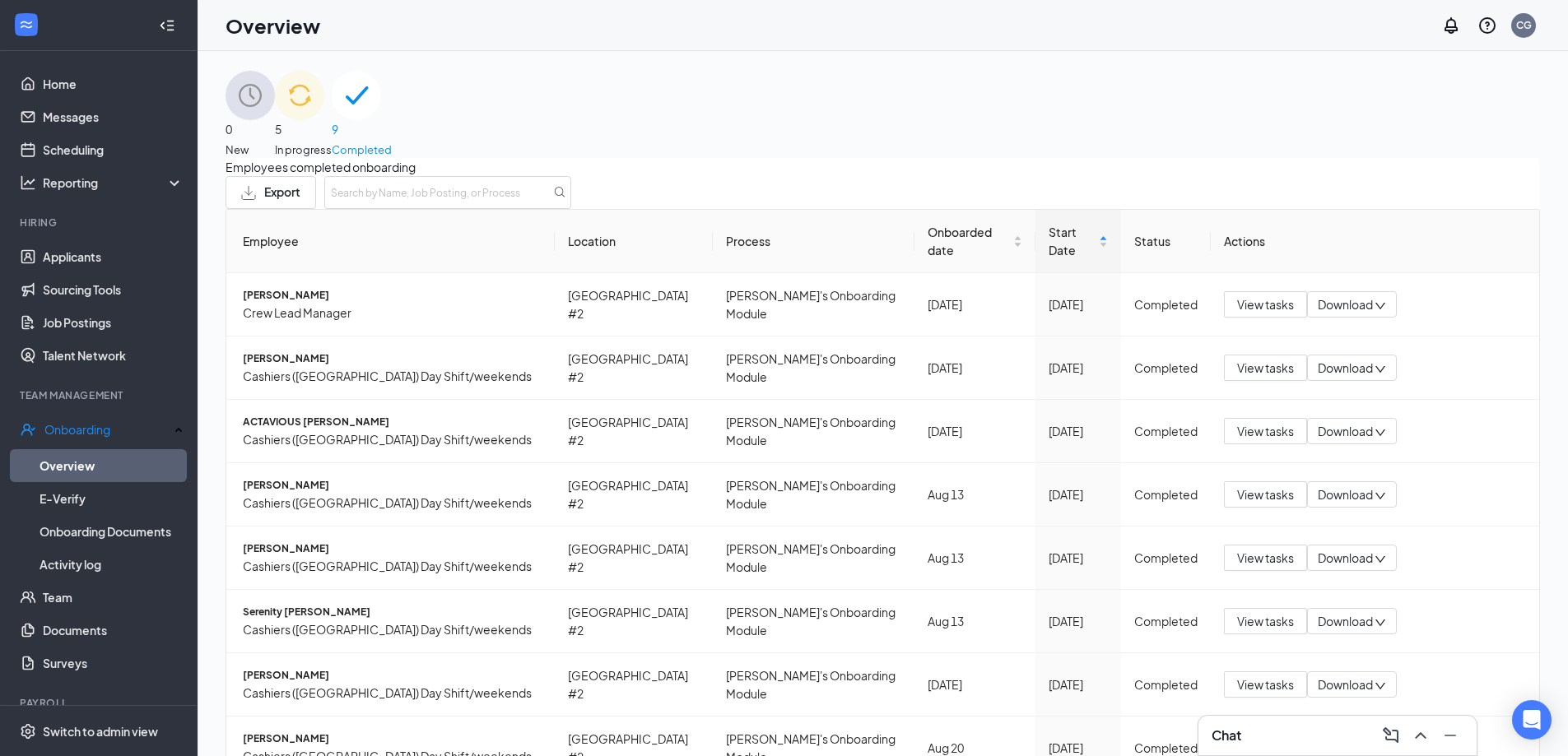
click at [331, 133] on div "5 In progress" at bounding box center [303, 114] width 56 height 87
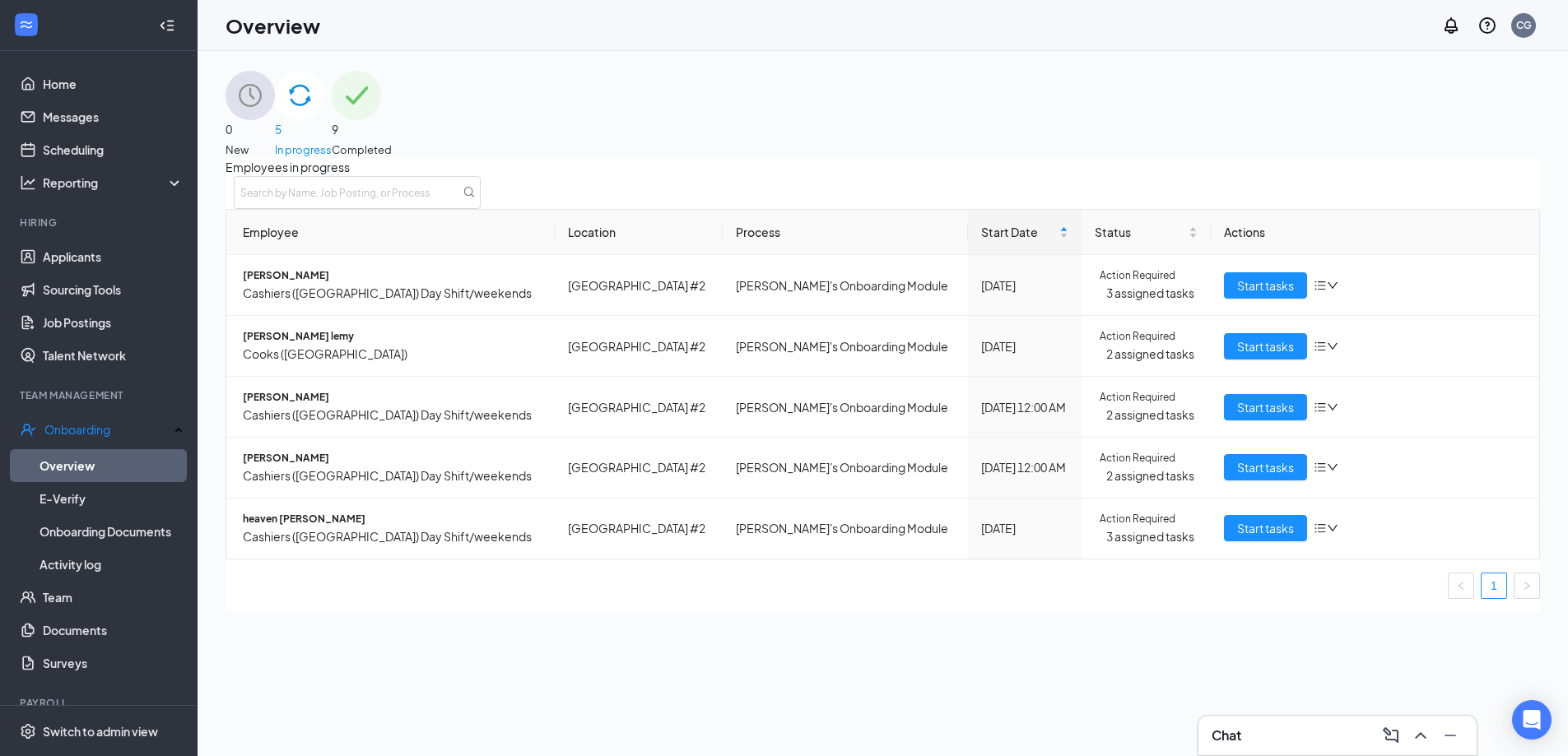
click at [226, 340] on div "Employees in progress Employee Location Process Start Date Status Actions [PERS…" at bounding box center [883, 385] width 1314 height 453
